Goal: Task Accomplishment & Management: Manage account settings

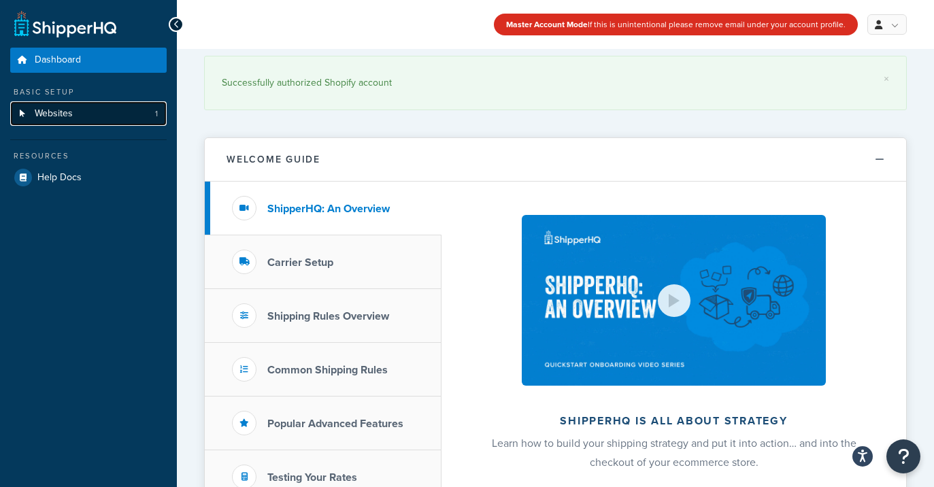
click at [73, 118] on link "Websites 1" at bounding box center [88, 113] width 156 height 25
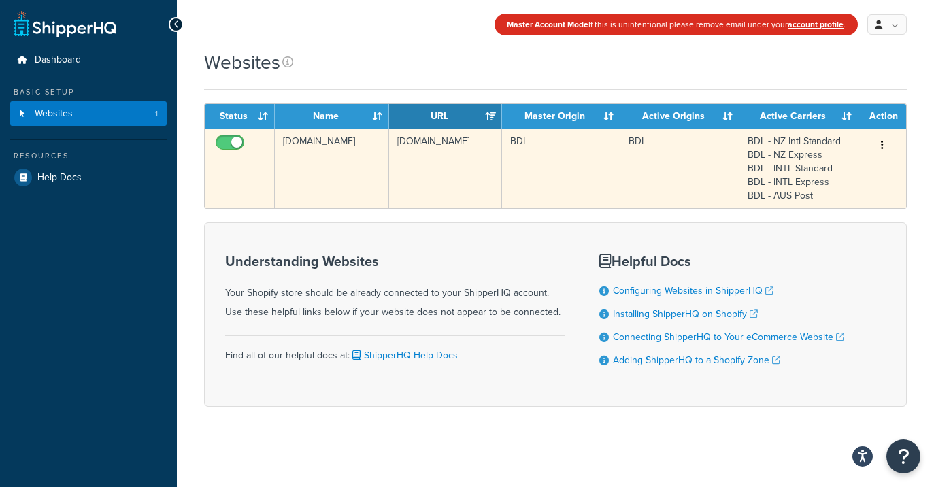
click at [880, 145] on button "button" at bounding box center [882, 146] width 19 height 22
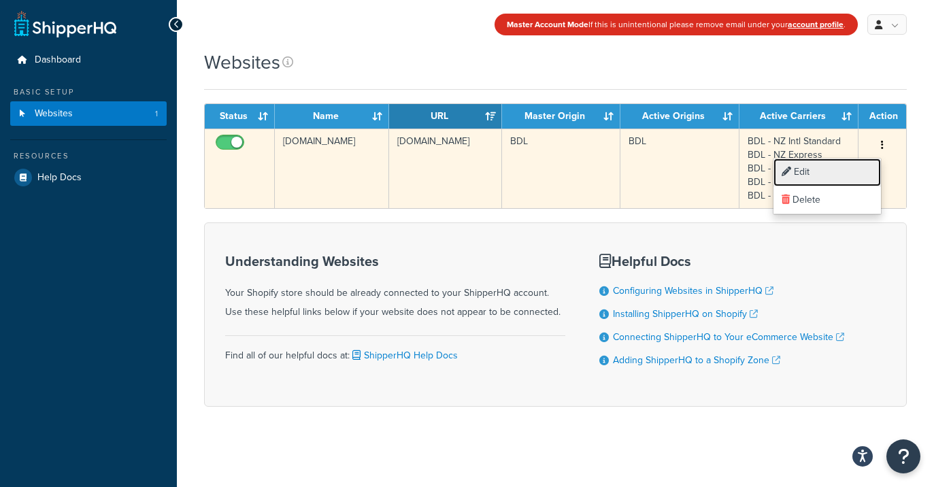
click at [836, 170] on link "Edit" at bounding box center [827, 173] width 107 height 28
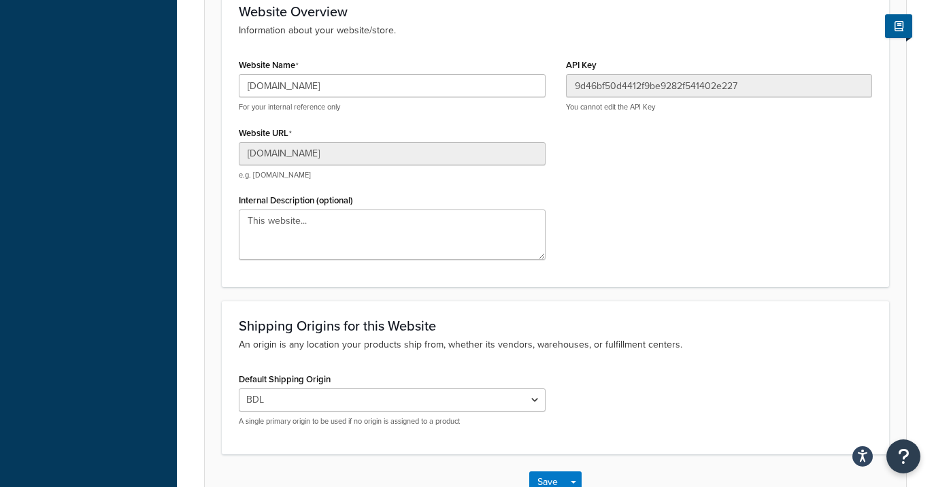
scroll to position [282, 0]
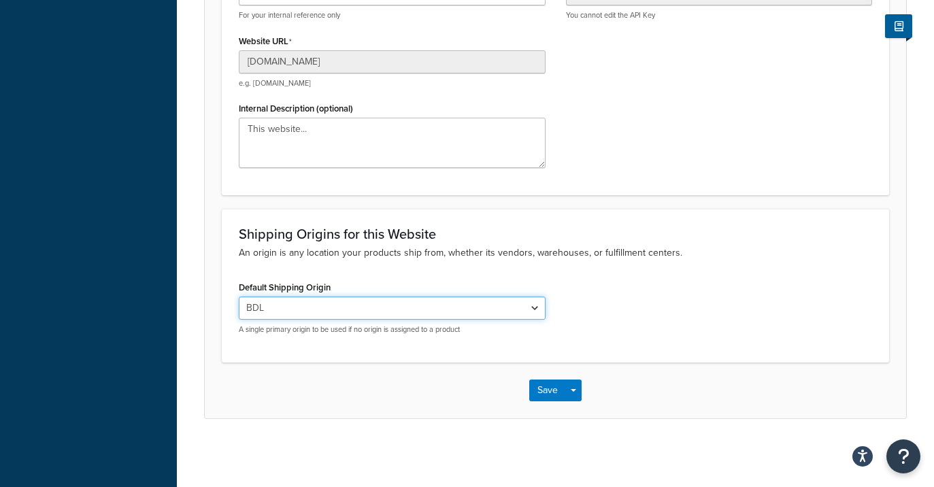
click at [461, 312] on select "El Famoso Artist Endeavor (OG) Graphik Dimensions Artivise Printful Caroline Wh…" at bounding box center [392, 308] width 307 height 23
select select "64856"
click at [239, 297] on select "El Famoso Artist Endeavor (OG) Graphik Dimensions Artivise Printful Caroline Wh…" at bounding box center [392, 308] width 307 height 23
click at [542, 391] on button "Save" at bounding box center [547, 391] width 37 height 22
